Goal: Task Accomplishment & Management: Use online tool/utility

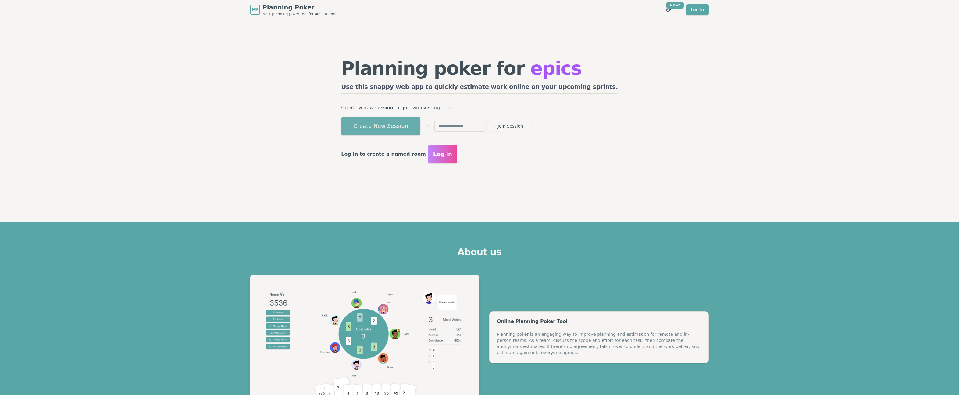
click at [421, 125] on button "Create New Session" at bounding box center [380, 126] width 79 height 18
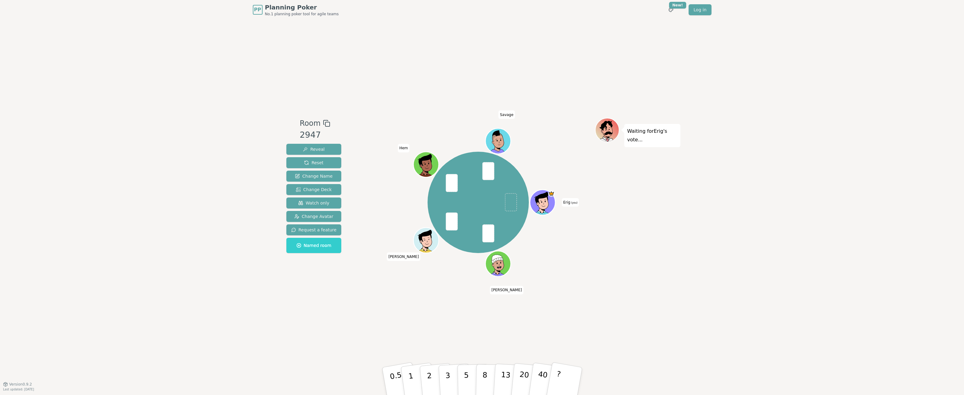
click at [609, 282] on div "Waiting for [PERSON_NAME] 's vote..." at bounding box center [637, 202] width 85 height 168
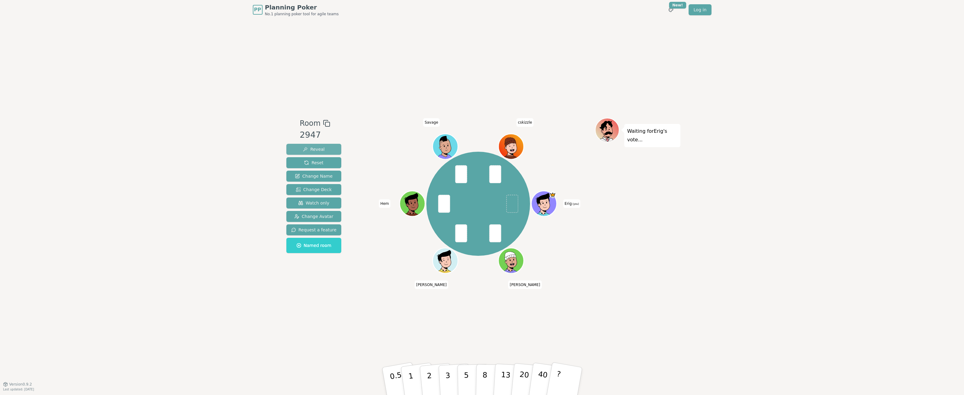
click at [315, 150] on span "Reveal" at bounding box center [314, 149] width 22 height 6
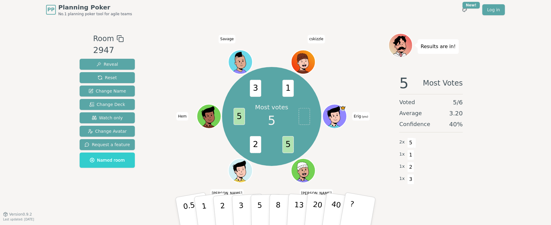
click at [245, 22] on div "Room 2947 Reveal Reset Change Name Change Deck Watch only Change Avatar Request…" at bounding box center [275, 117] width 396 height 195
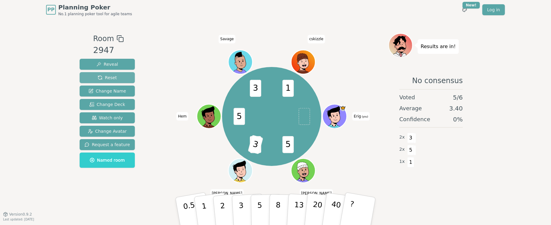
click at [109, 77] on span "Reset" at bounding box center [107, 78] width 19 height 6
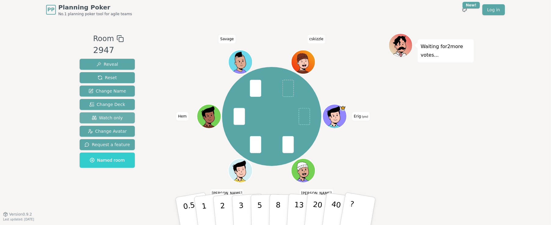
click at [112, 118] on span "Watch only" at bounding box center [107, 118] width 31 height 6
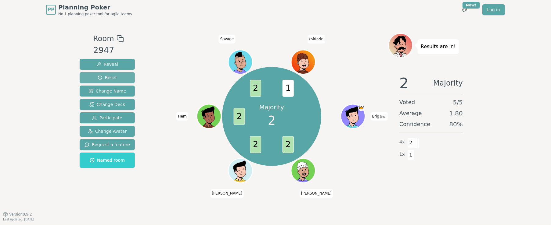
click at [112, 78] on span "Reset" at bounding box center [107, 78] width 19 height 6
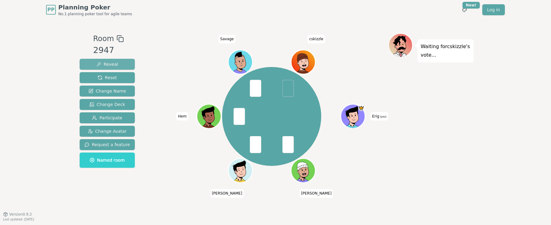
click at [111, 66] on span "Reveal" at bounding box center [107, 64] width 22 height 6
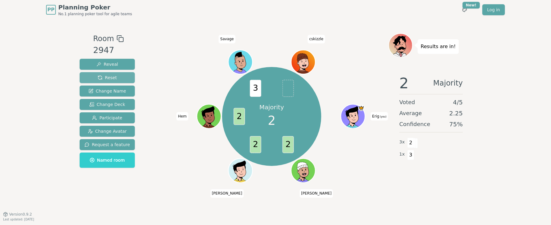
click at [106, 77] on span "Reset" at bounding box center [107, 78] width 19 height 6
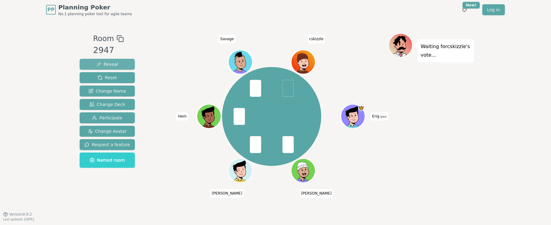
click at [108, 59] on button "Reveal" at bounding box center [107, 64] width 55 height 11
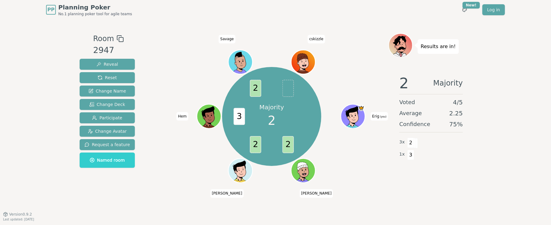
click at [187, 18] on div "PP Planning Poker No.1 planning poker tool for agile teams Toggle theme New! Lo…" at bounding box center [275, 10] width 459 height 20
click at [104, 80] on span "Reset" at bounding box center [107, 78] width 19 height 6
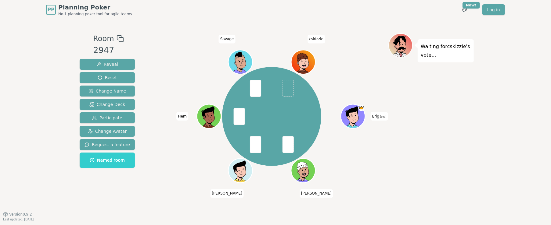
click at [153, 76] on div "Room 2947 Reveal Reset Change Name Change Deck Participate Change Avatar Reques…" at bounding box center [275, 117] width 396 height 168
click at [156, 91] on div "Erig (you) [PERSON_NAME] Hem Savage cskizzle" at bounding box center [271, 116] width 233 height 145
click at [110, 78] on span "Reset" at bounding box center [107, 78] width 19 height 6
click at [175, 18] on div "PP Planning Poker No.1 planning poker tool for agile teams Toggle theme New! Lo…" at bounding box center [275, 10] width 459 height 20
click at [168, 69] on div "Erig (you) [PERSON_NAME] Hem Savage cskizzle" at bounding box center [271, 116] width 233 height 145
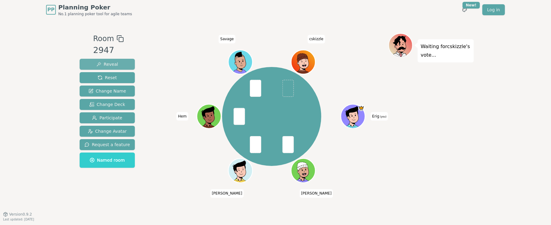
click at [113, 65] on span "Reveal" at bounding box center [107, 64] width 22 height 6
click at [239, 17] on div "PP Planning Poker No.1 planning poker tool for agile teams Toggle theme New! Lo…" at bounding box center [275, 10] width 459 height 20
click at [186, 79] on div "Erig (you) [PERSON_NAME] Hem Savage cskizzle" at bounding box center [271, 116] width 233 height 145
click at [141, 79] on div "Room 2947 Reveal Reset Change Name Change Deck Participate Change Avatar Reques…" at bounding box center [275, 117] width 396 height 168
click at [94, 79] on button "Reset" at bounding box center [107, 77] width 55 height 11
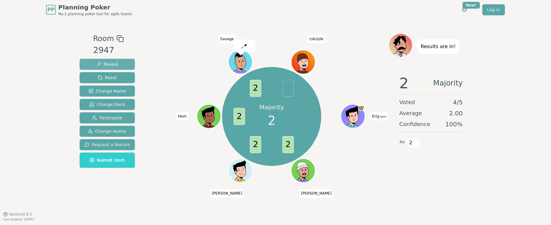
click at [116, 65] on span "Reveal" at bounding box center [107, 64] width 22 height 6
click at [120, 79] on button "Reset" at bounding box center [107, 77] width 55 height 11
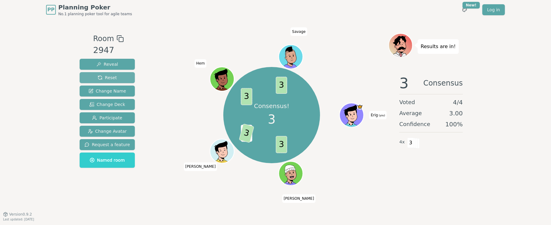
click at [110, 76] on span "Reset" at bounding box center [107, 78] width 19 height 6
click at [113, 77] on span "Reset" at bounding box center [107, 78] width 19 height 6
click at [119, 79] on button "Reset" at bounding box center [107, 77] width 55 height 11
click at [109, 79] on span "Reset" at bounding box center [107, 78] width 19 height 6
click at [108, 78] on span "Reset" at bounding box center [107, 78] width 19 height 6
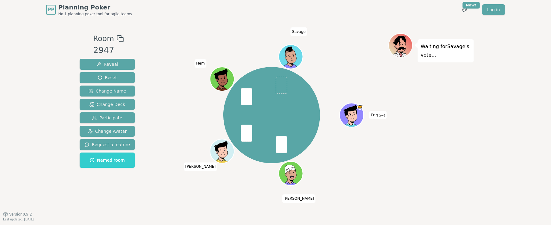
drag, startPoint x: 98, startPoint y: 79, endPoint x: 174, endPoint y: 76, distance: 76.9
click at [174, 76] on div "Room 2947 Reveal Reset Change Name Change Deck Participate Change Avatar Reques…" at bounding box center [275, 117] width 396 height 168
click at [110, 63] on span "Reveal" at bounding box center [107, 64] width 22 height 6
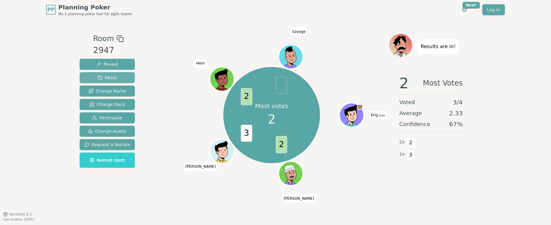
click at [115, 78] on span "Reset" at bounding box center [107, 78] width 19 height 6
click at [246, 17] on div "PP Planning Poker No.1 planning poker tool for agile teams Toggle theme New! Lo…" at bounding box center [275, 10] width 459 height 20
